Goal: Information Seeking & Learning: Learn about a topic

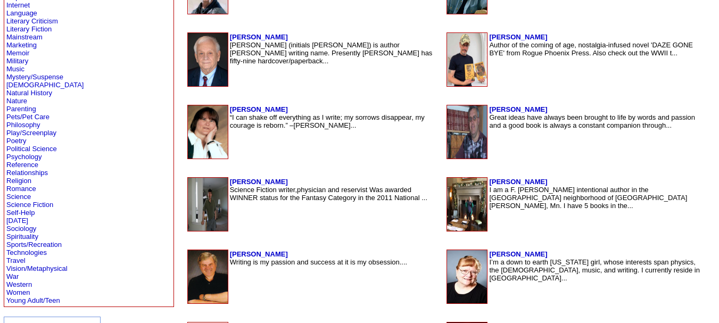
scroll to position [316, 0]
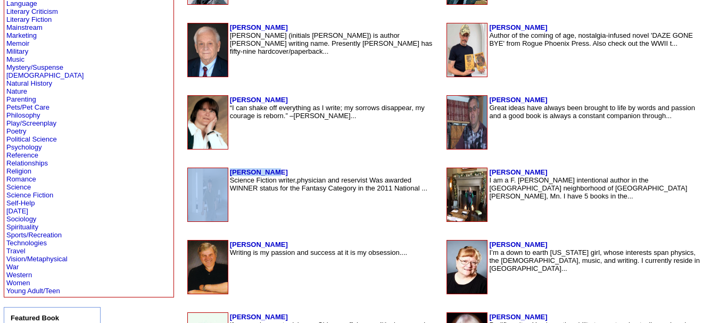
drag, startPoint x: 202, startPoint y: 169, endPoint x: 151, endPoint y: 174, distance: 51.3
click at [187, 174] on tr "Gary Caplan Science Fiction writer,physician and reservist Was awarded WINNER s…" at bounding box center [314, 195] width 254 height 54
drag, startPoint x: 545, startPoint y: 168, endPoint x: 457, endPoint y: 170, distance: 87.8
click at [489, 170] on td "Dr. Patrick ODougherty I am a F. Scott Fitzgerald intentional author in the Gra…" at bounding box center [595, 195] width 213 height 54
drag, startPoint x: 219, startPoint y: 244, endPoint x: 152, endPoint y: 244, distance: 67.6
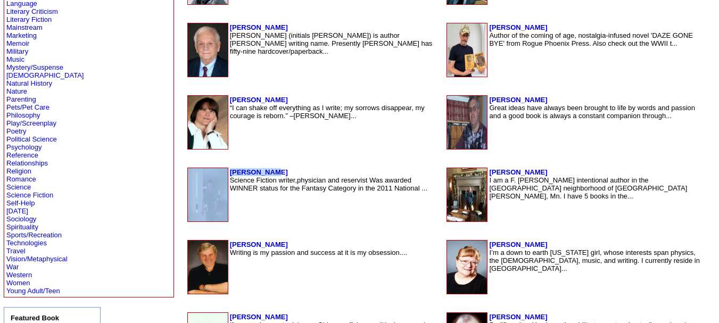
click at [187, 244] on tr "William Manchee Writing is my passion and success at it is my obsession...." at bounding box center [314, 267] width 254 height 54
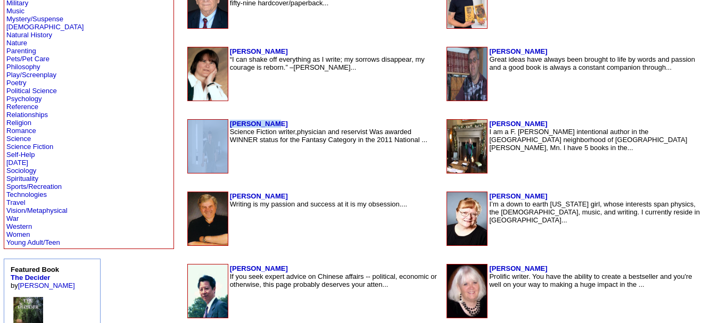
scroll to position [462, 0]
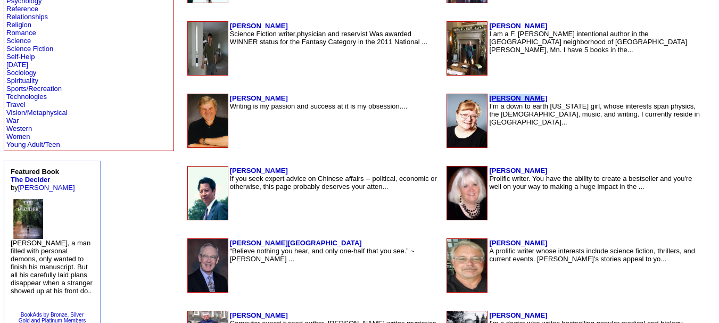
drag, startPoint x: 504, startPoint y: 97, endPoint x: 459, endPoint y: 97, distance: 44.7
click at [489, 97] on td "Susan Smith I’m a down to earth Montana girl, whose interests span physics, the…" at bounding box center [595, 121] width 213 height 54
click at [489, 100] on b "Susan Smith" at bounding box center [518, 98] width 58 height 8
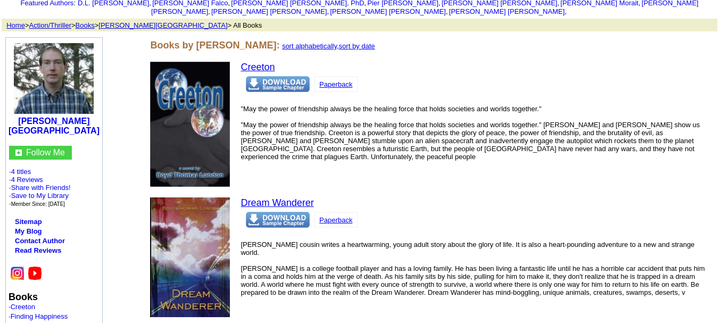
scroll to position [92, 0]
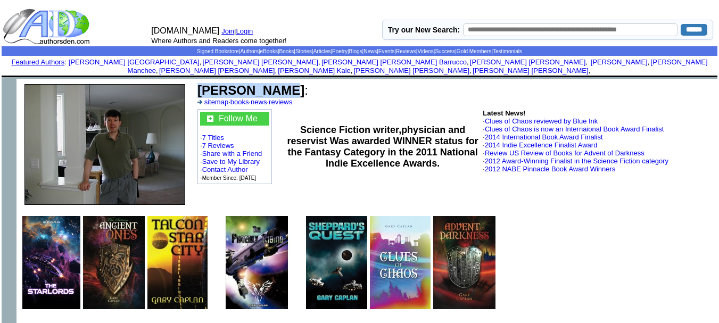
drag, startPoint x: 271, startPoint y: 80, endPoint x: 199, endPoint y: 80, distance: 72.4
click at [199, 83] on b "Gary Caplan" at bounding box center [250, 90] width 107 height 14
click at [232, 166] on link "Contact Author" at bounding box center [225, 170] width 46 height 8
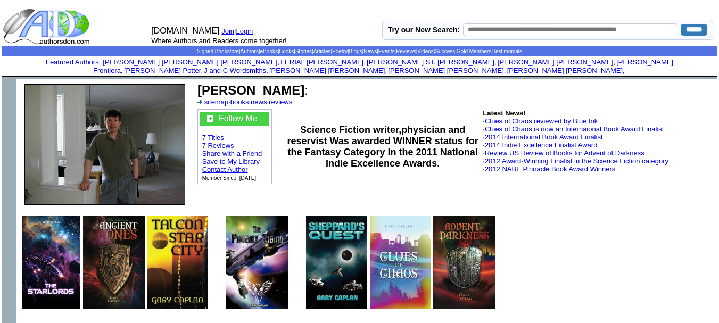
click at [226, 166] on link "Contact Author" at bounding box center [225, 170] width 46 height 8
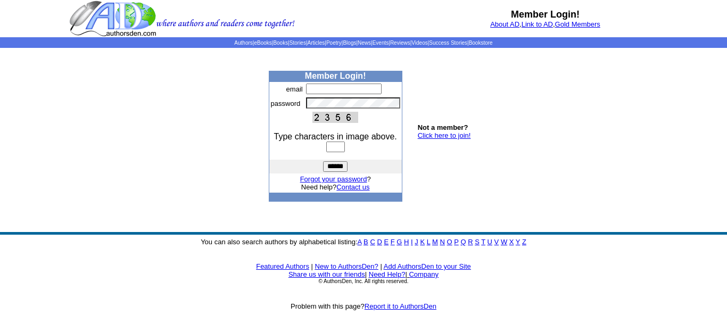
click at [349, 95] on td at bounding box center [352, 89] width 97 height 14
click at [349, 92] on input "text" at bounding box center [344, 89] width 76 height 11
type input "**********"
click at [329, 148] on input "text" at bounding box center [335, 147] width 19 height 11
type input "****"
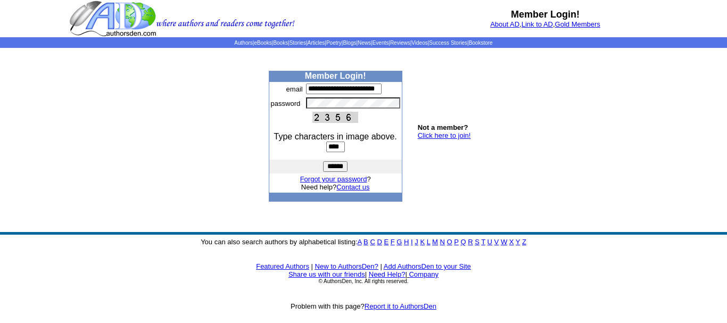
click at [335, 169] on input "******" at bounding box center [335, 166] width 24 height 11
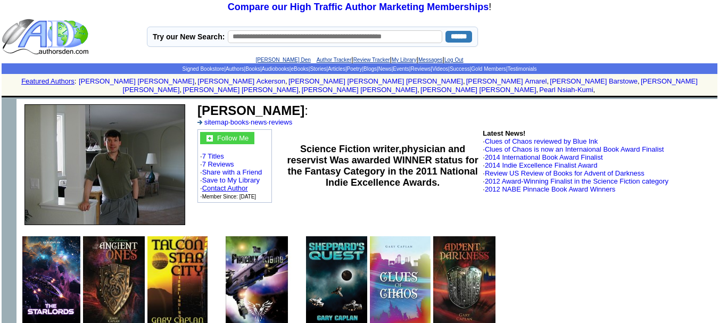
click at [232, 184] on link "Contact Author" at bounding box center [225, 188] width 46 height 8
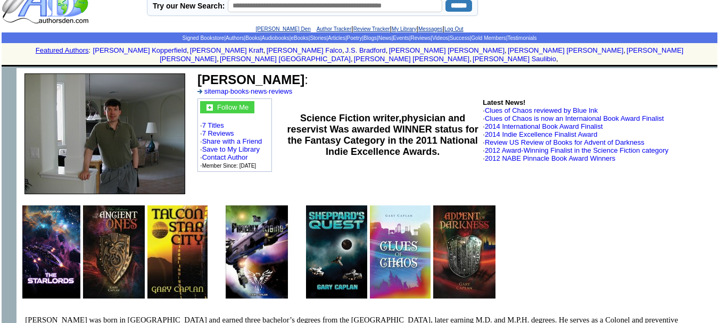
scroll to position [32, 0]
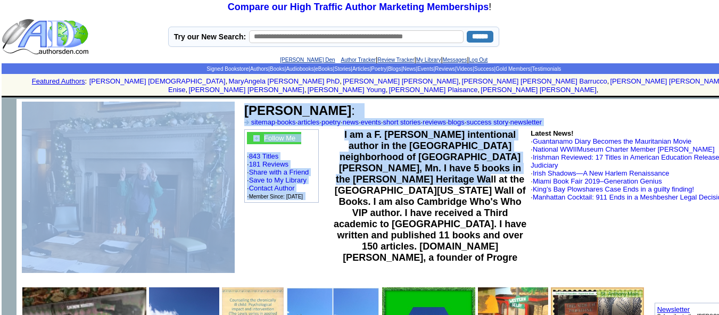
drag, startPoint x: 373, startPoint y: 172, endPoint x: 234, endPoint y: 228, distance: 150.4
click at [234, 228] on tr "[PERSON_NAME] : sitemap · books · articles · poetry · news · events · short sto…" at bounding box center [391, 190] width 750 height 183
click at [293, 239] on td "Follow Me · 843 Titles · 181 Reviews · Share with a Friend · Save to My Library…" at bounding box center [287, 196] width 88 height 137
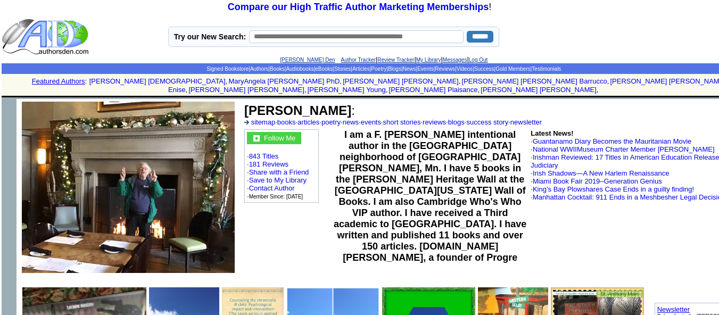
drag, startPoint x: 395, startPoint y: 102, endPoint x: 246, endPoint y: 103, distance: 149.0
click at [246, 103] on b "[PERSON_NAME]" at bounding box center [297, 110] width 107 height 14
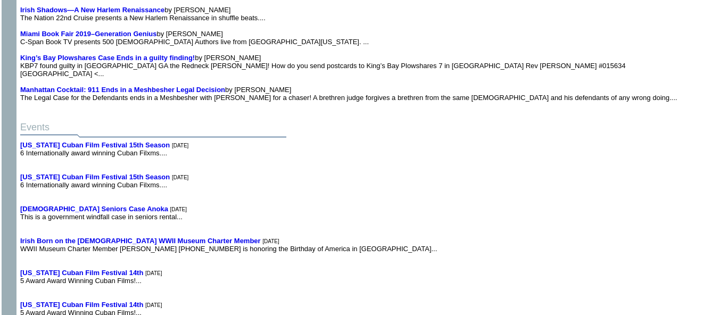
scroll to position [9131, 0]
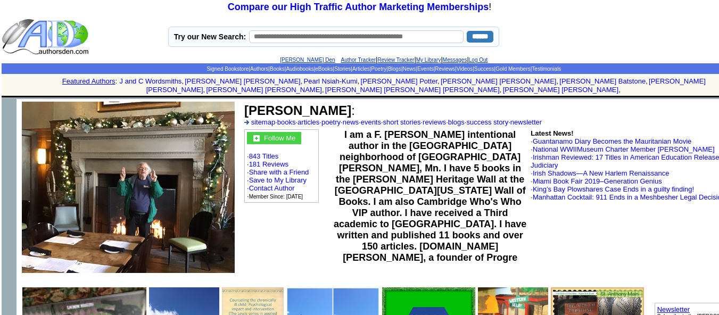
scroll to position [9131, 0]
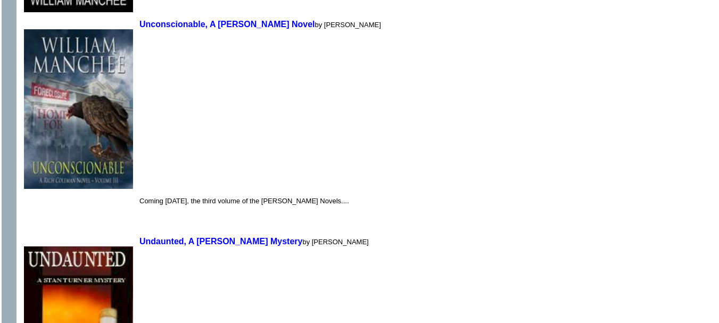
scroll to position [2035, 0]
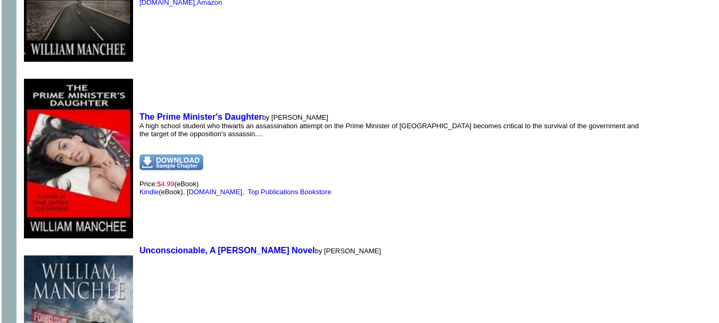
click at [240, 188] on td "The Prime Minister's Daughter by [PERSON_NAME] A high school student who thwart…" at bounding box center [390, 154] width 506 height 175
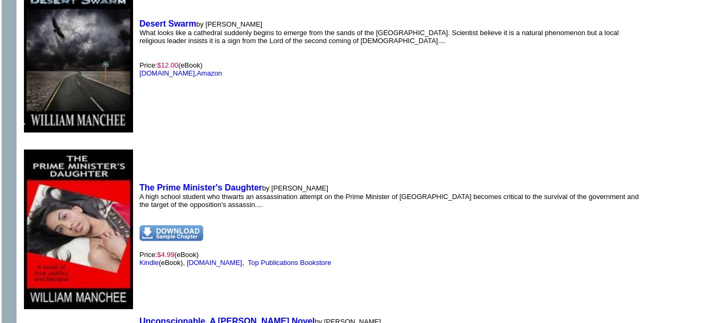
scroll to position [0, 0]
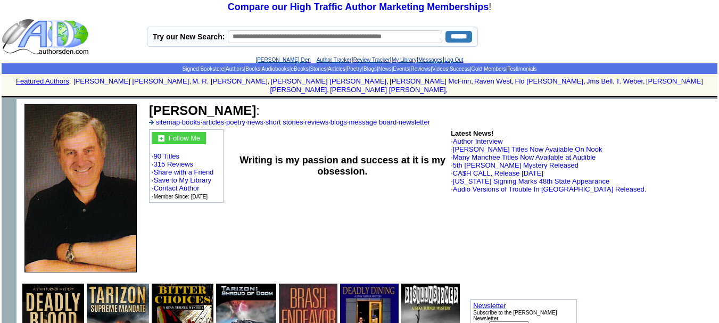
drag, startPoint x: 251, startPoint y: 100, endPoint x: 163, endPoint y: 92, distance: 88.1
click at [163, 99] on td "William Manchee : sitemap · books · articles · poetry · news · short stories · …" at bounding box center [422, 188] width 554 height 179
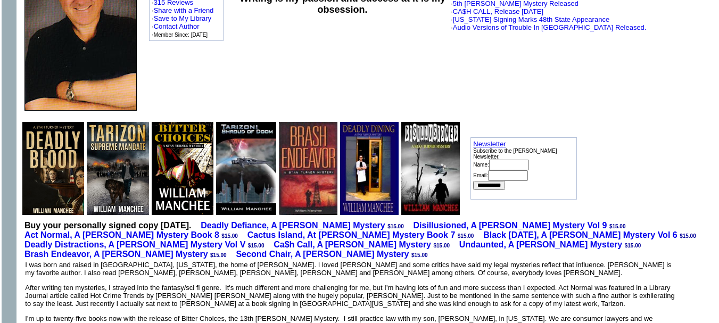
scroll to position [166, 0]
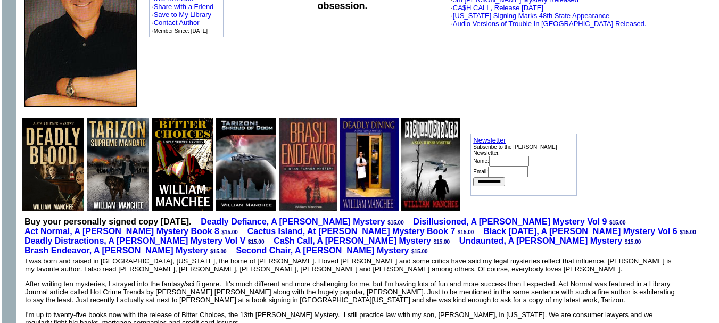
click at [93, 154] on img at bounding box center [118, 164] width 62 height 93
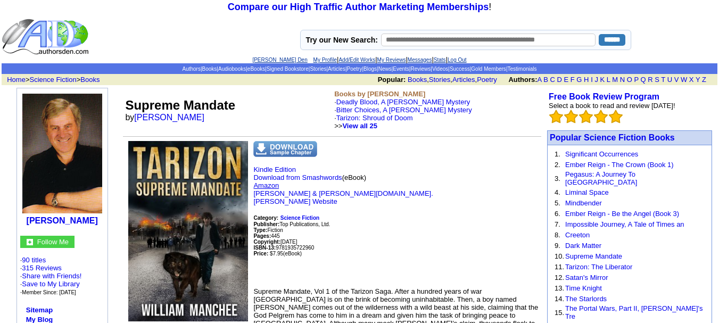
click at [256, 184] on link "Amazon" at bounding box center [266, 185] width 26 height 8
click at [275, 169] on link "Kindle Edition" at bounding box center [274, 170] width 43 height 8
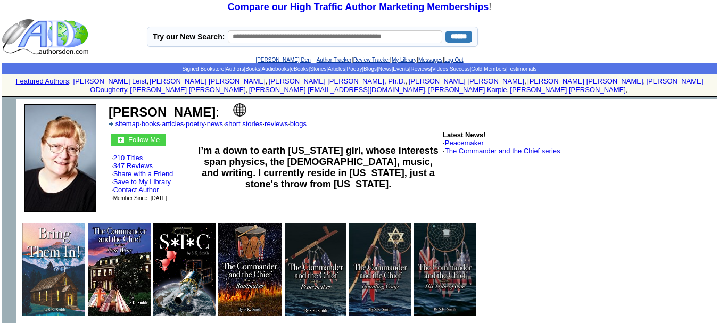
click at [236, 146] on b "I’m a down to earth [US_STATE] girl, whose interests span physics, the [DEMOGRA…" at bounding box center [318, 167] width 240 height 44
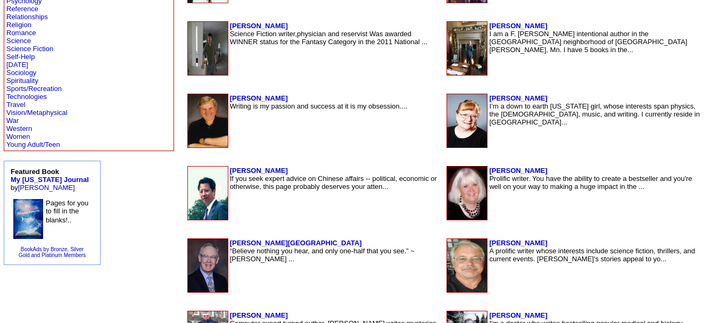
scroll to position [463, 0]
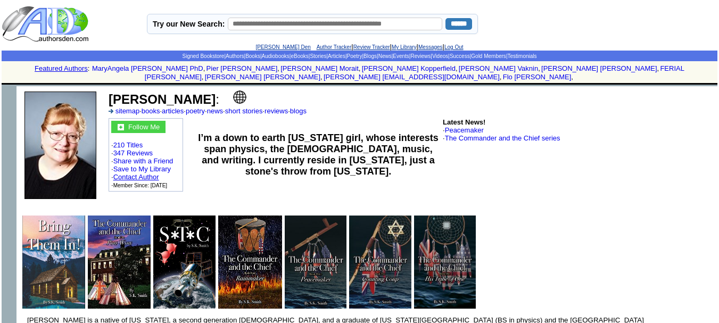
scroll to position [18, 0]
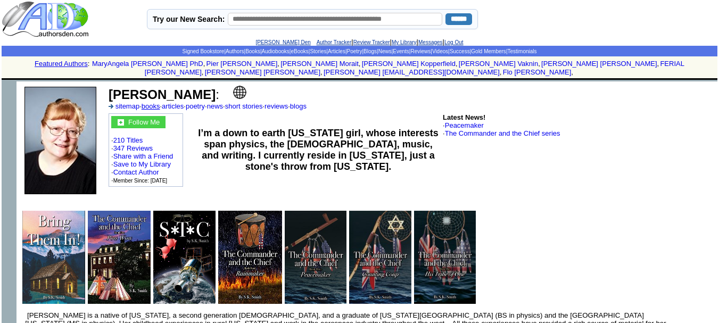
click at [153, 102] on link "books" at bounding box center [151, 106] width 19 height 8
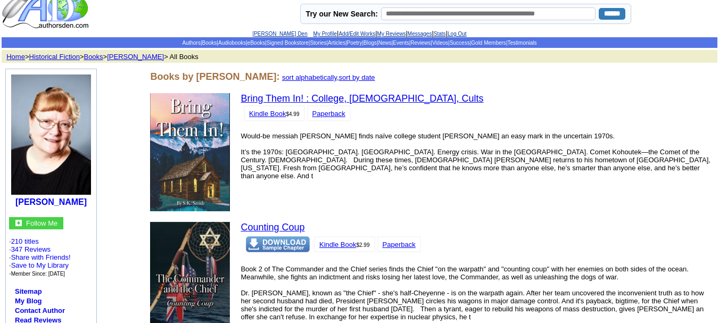
scroll to position [27, 0]
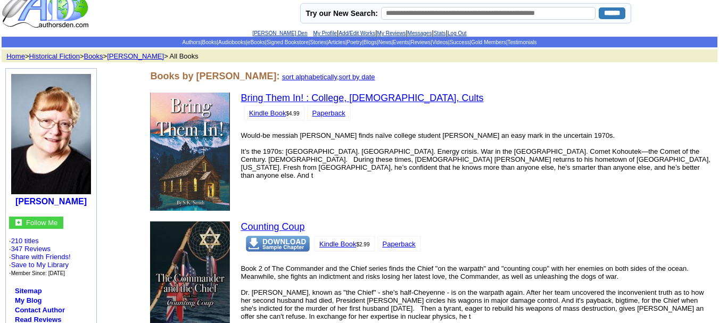
click at [325, 111] on link "Paperback" at bounding box center [328, 113] width 33 height 8
click at [57, 204] on b "[PERSON_NAME]" at bounding box center [50, 201] width 71 height 9
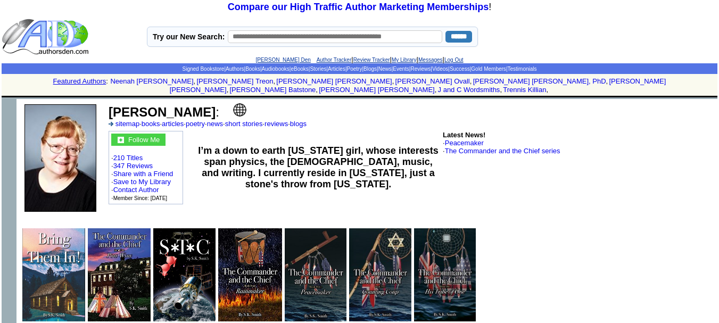
click at [233, 106] on img at bounding box center [239, 109] width 13 height 13
click at [54, 270] on img at bounding box center [53, 274] width 63 height 93
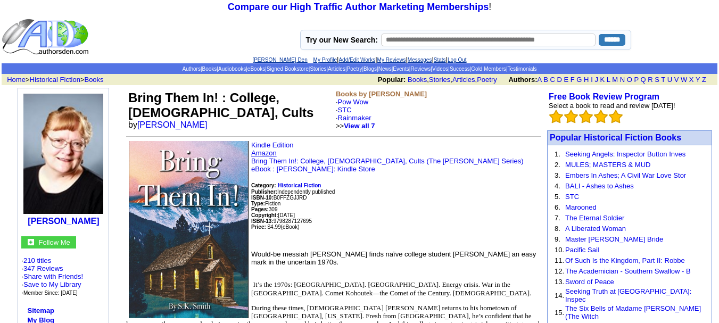
click at [275, 152] on p "Kindle Edition Amazon Bring Them In!: College, [DEMOGRAPHIC_DATA], Cults (The […" at bounding box center [333, 191] width 415 height 101
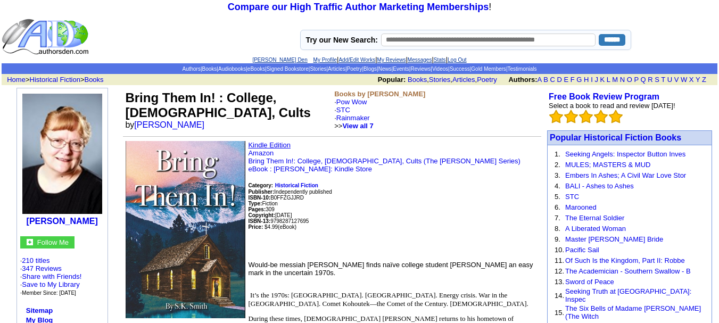
click at [275, 145] on link "Kindle Edition" at bounding box center [269, 145] width 43 height 8
